Goal: Task Accomplishment & Management: Use online tool/utility

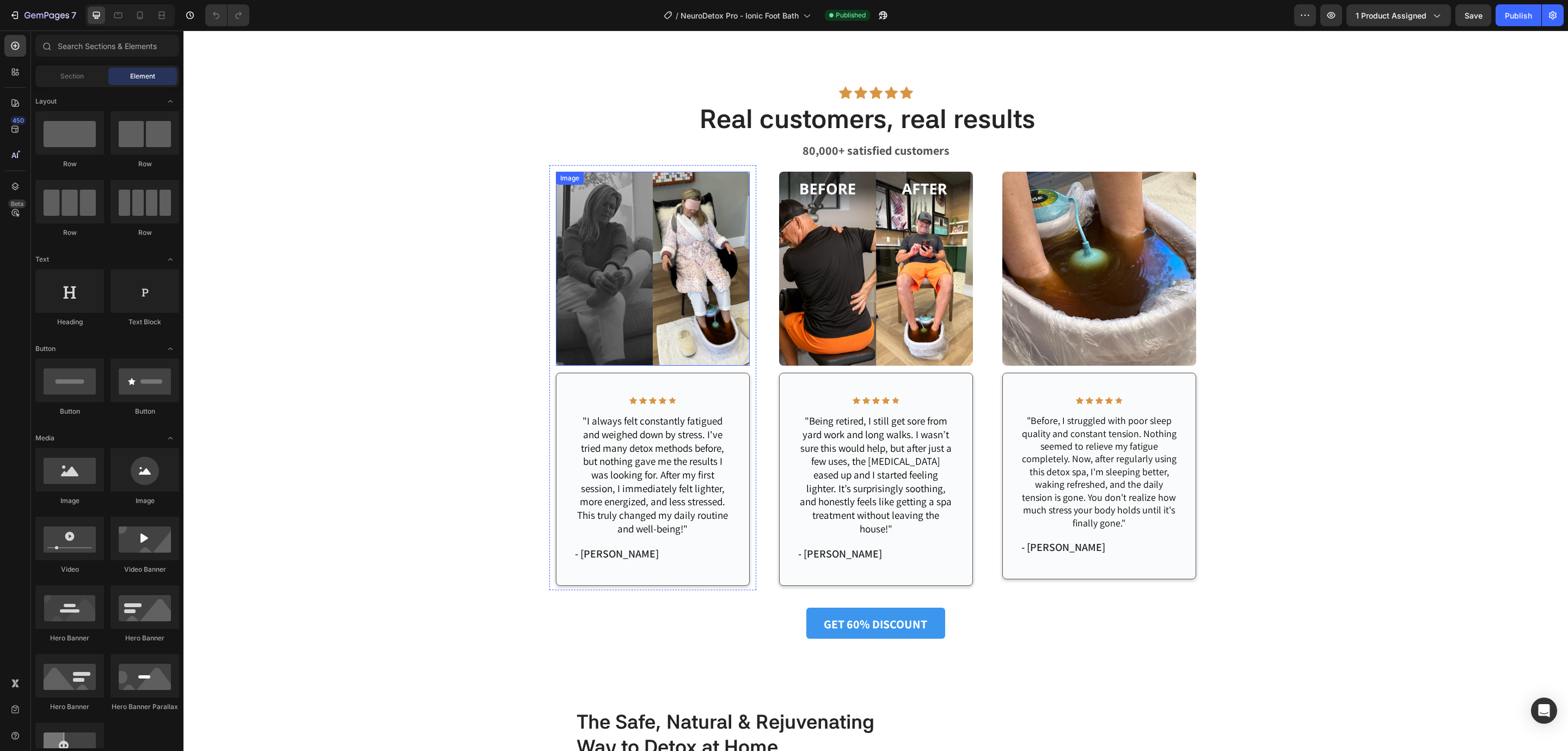
scroll to position [1144, 0]
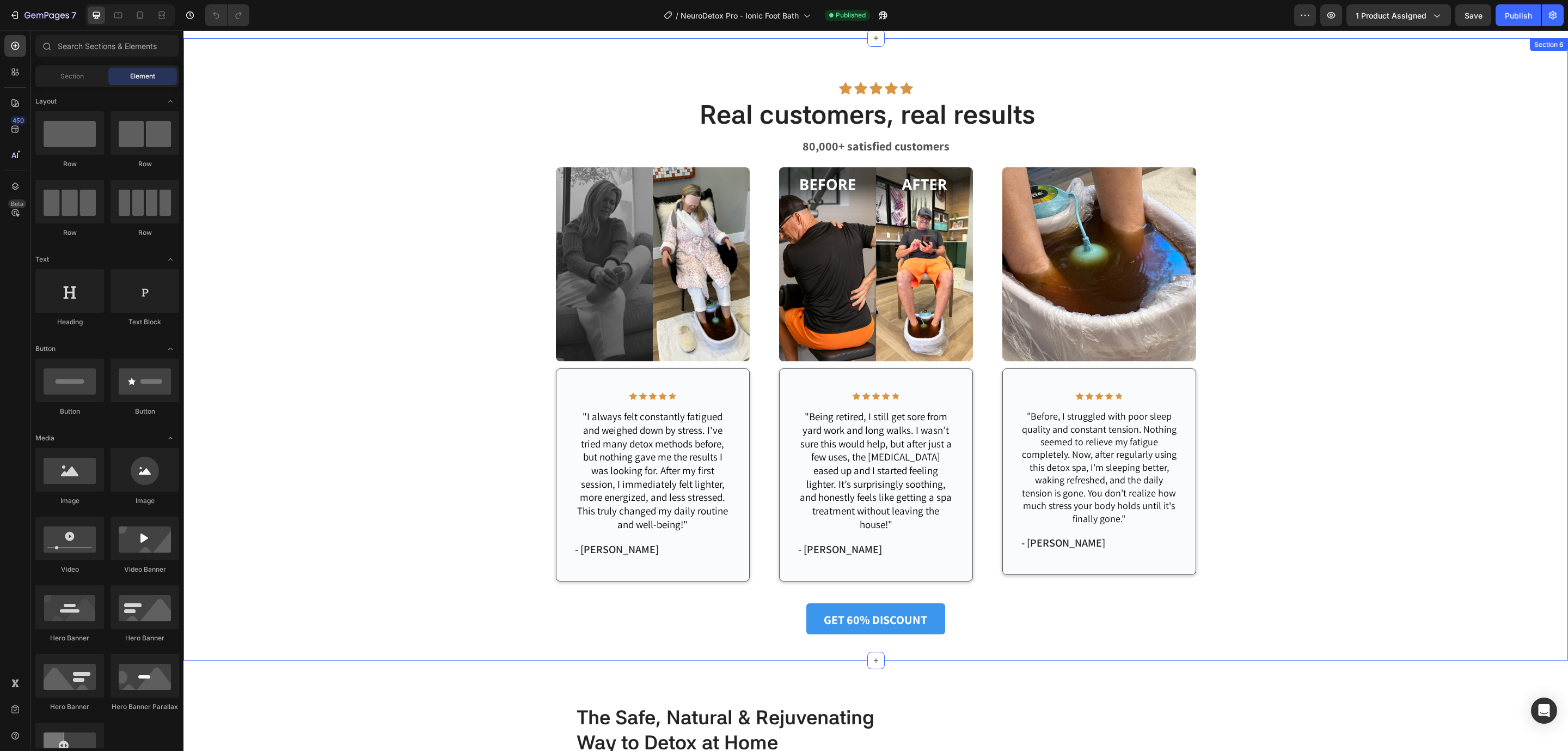
click at [1265, 383] on div "Image Icon Icon Icon Icon Icon Icon List Row "I always felt constantly fatigued…" at bounding box center [876, 381] width 1368 height 442
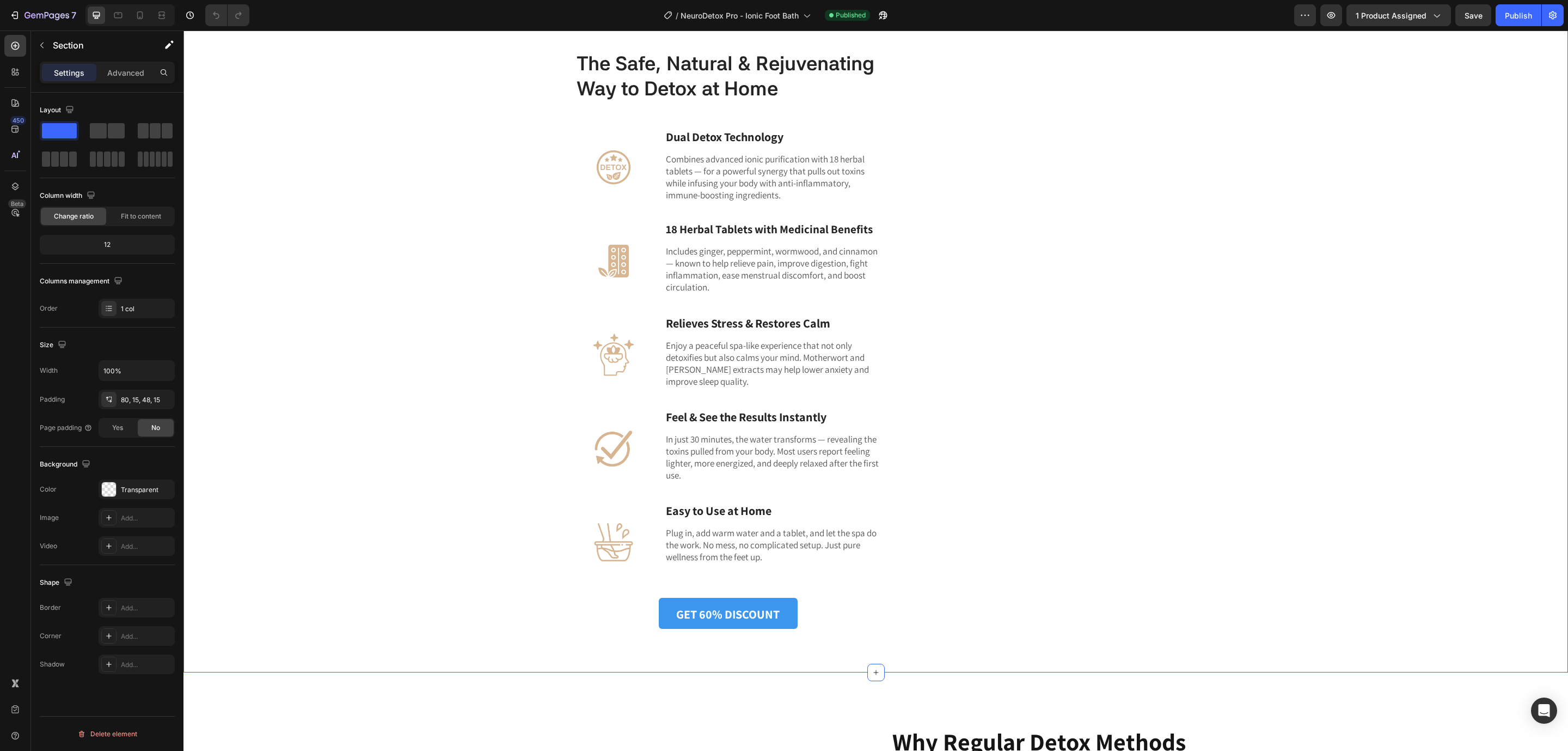
scroll to position [1716, 0]
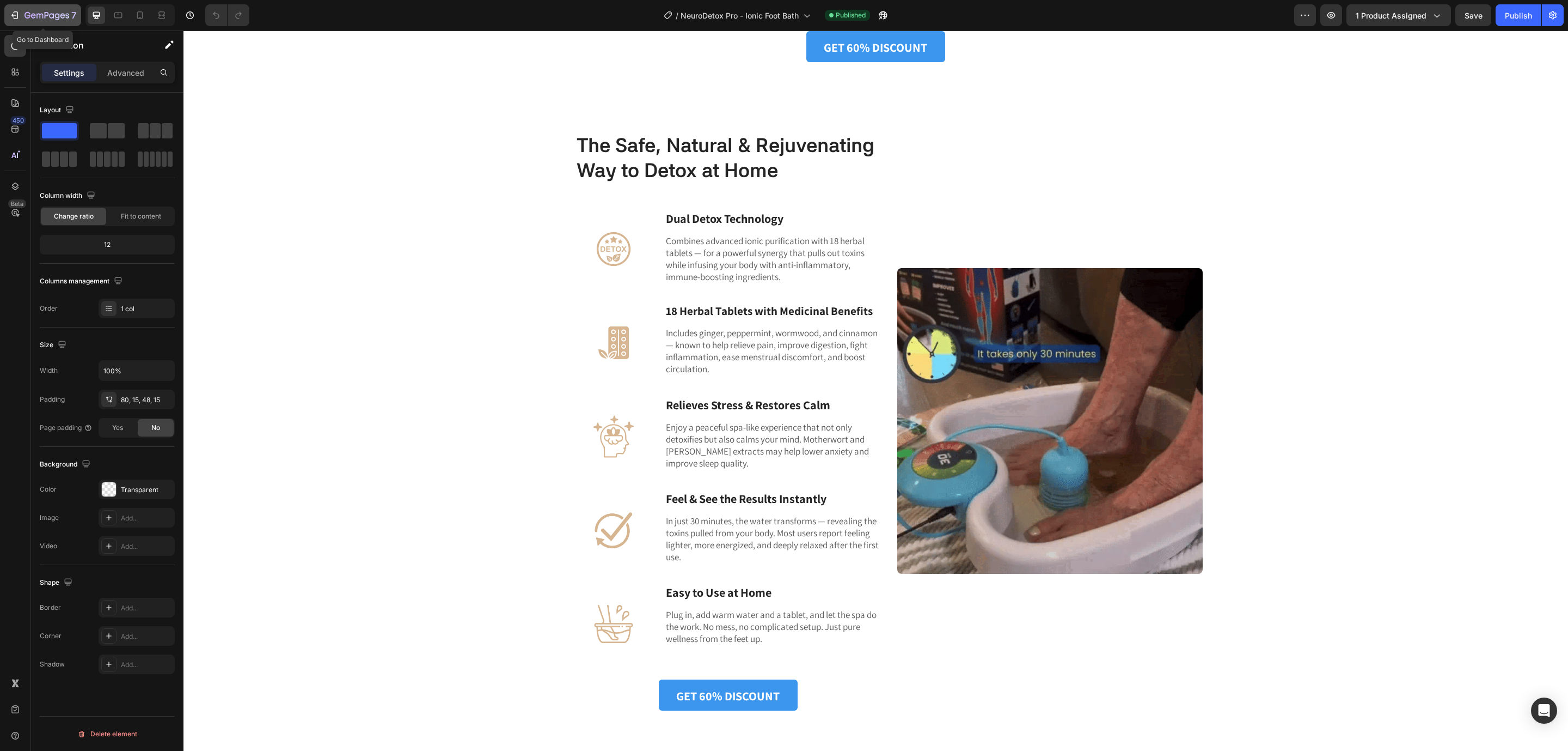
click at [12, 12] on icon "button" at bounding box center [15, 15] width 11 height 11
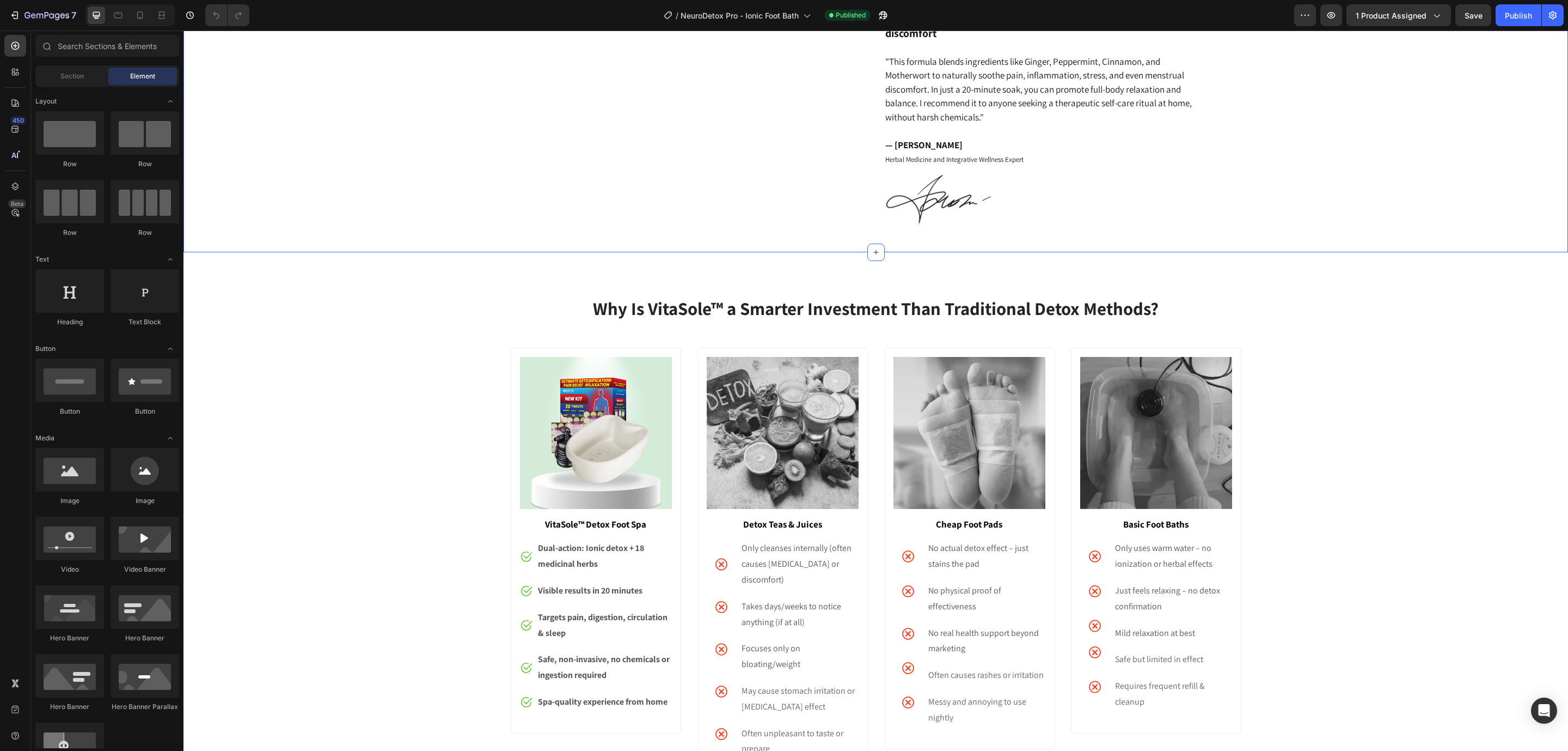
scroll to position [4086, 0]
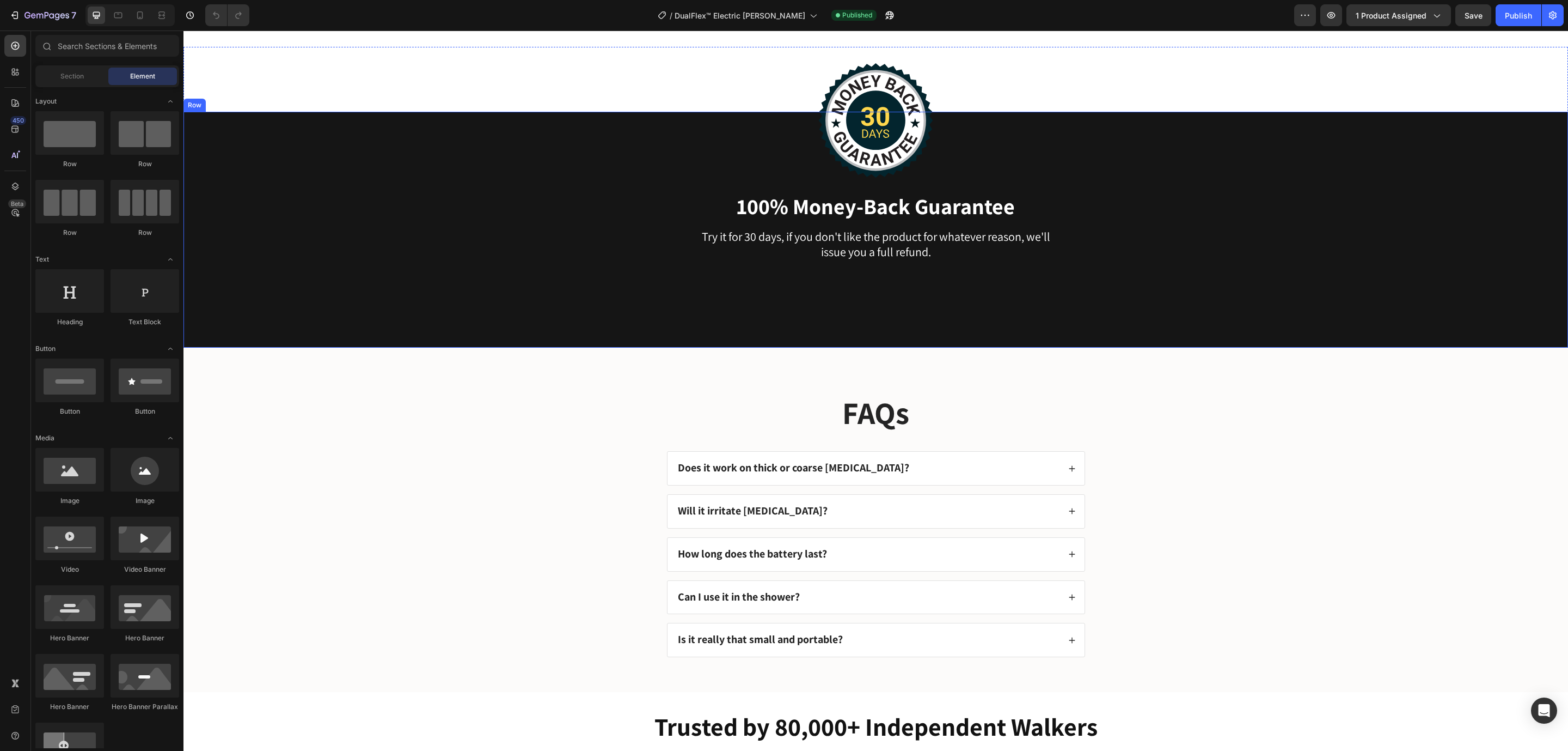
scroll to position [4984, 0]
